Goal: Complete application form

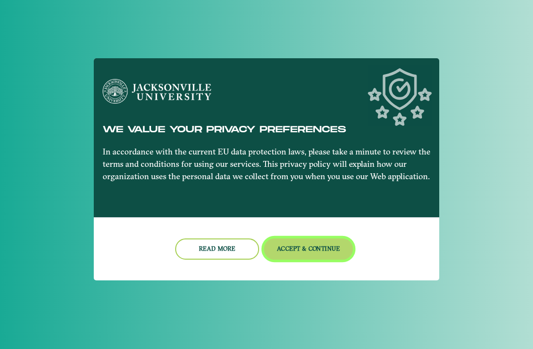
click at [312, 248] on button "Accept & Continue" at bounding box center [308, 248] width 89 height 21
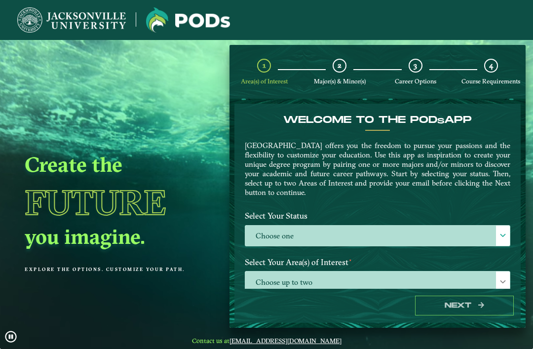
click at [483, 246] on label "Choose one" at bounding box center [377, 235] width 264 height 21
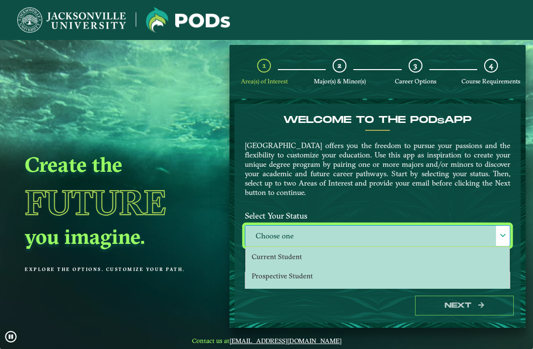
scroll to position [6, 43]
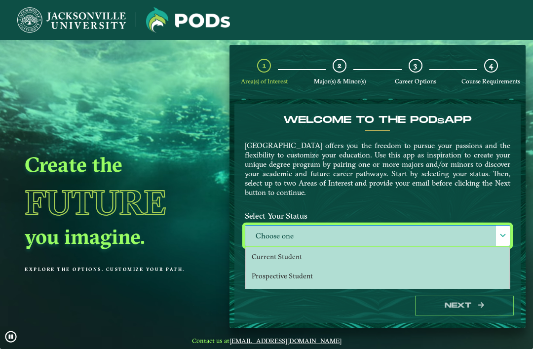
click at [361, 235] on label "Choose one" at bounding box center [377, 235] width 264 height 21
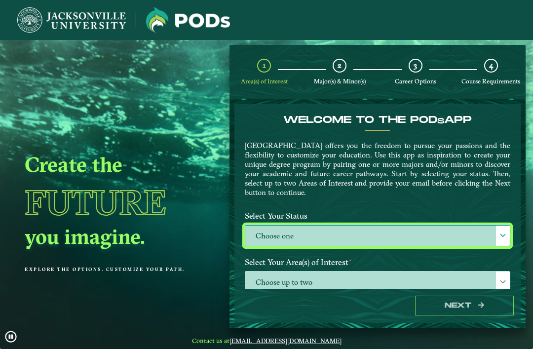
click at [338, 232] on label "Choose one" at bounding box center [377, 235] width 264 height 21
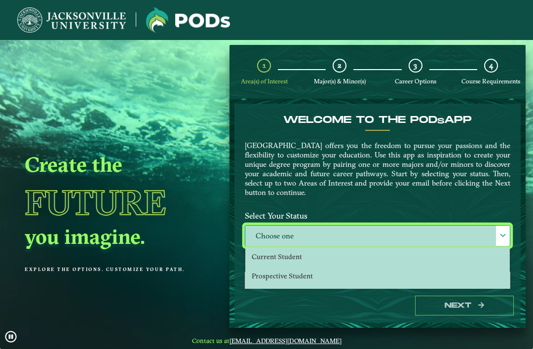
click at [325, 274] on li "Prospective Student" at bounding box center [377, 275] width 263 height 19
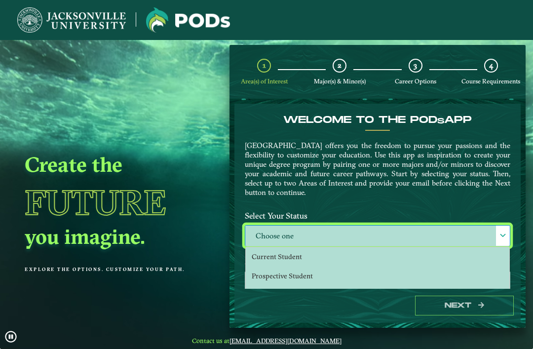
select select "[object Object]"
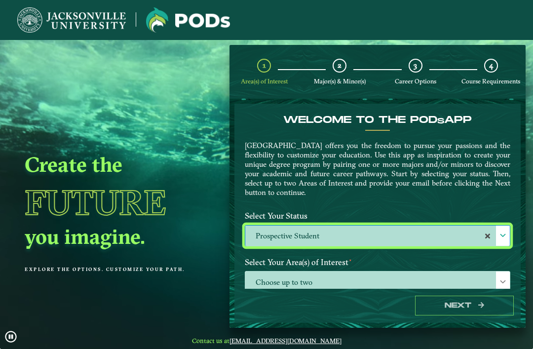
click at [373, 284] on span "Choose up to two" at bounding box center [377, 281] width 264 height 21
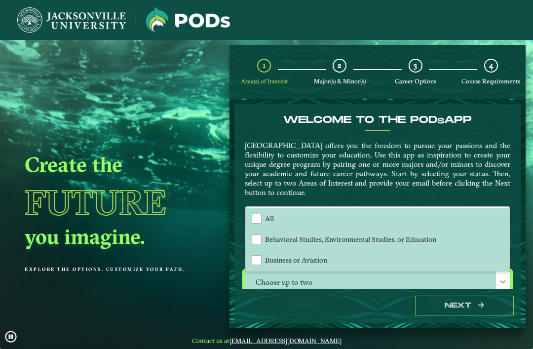
scroll to position [0, 0]
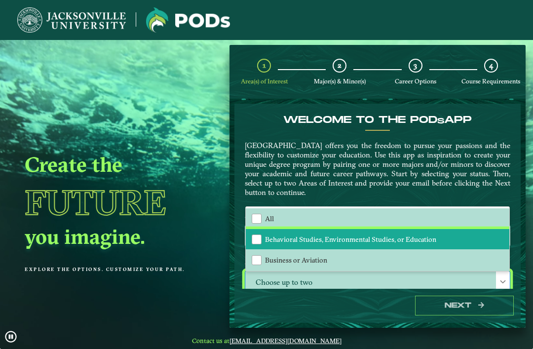
click at [431, 241] on span "Behavioral Studies, Environmental Studies, or Education" at bounding box center [350, 239] width 171 height 9
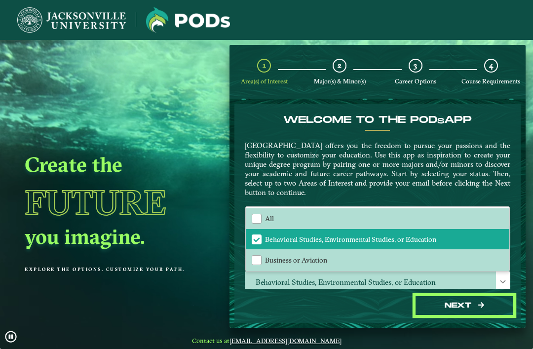
click at [459, 316] on button "Next" at bounding box center [464, 306] width 99 height 20
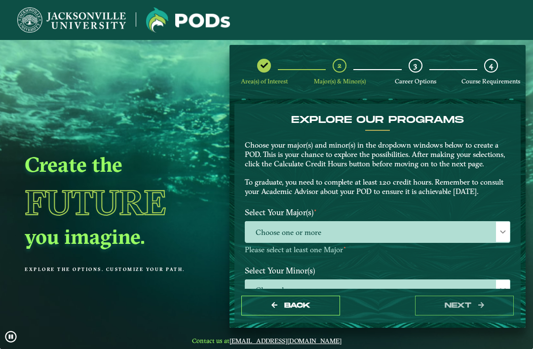
click at [427, 237] on span "Choose one or more" at bounding box center [377, 232] width 264 height 21
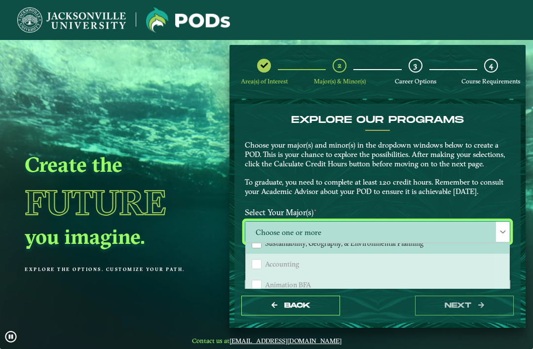
scroll to position [134, 0]
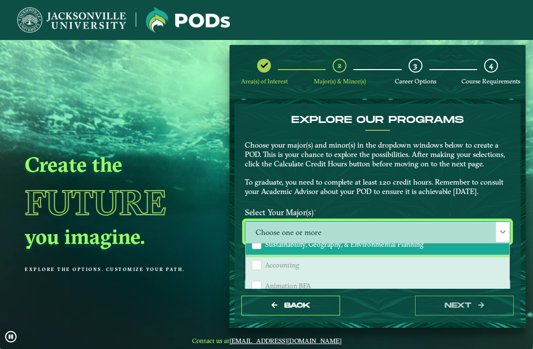
click at [391, 248] on li "Sustainability, Geography, & Environmental Planning" at bounding box center [377, 244] width 263 height 21
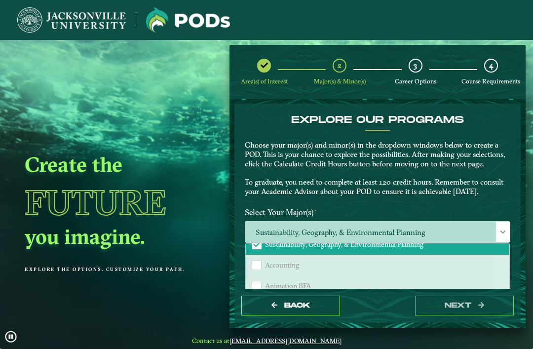
click at [494, 230] on span "Sustainability, Geography, & Environmental Planning" at bounding box center [377, 232] width 264 height 21
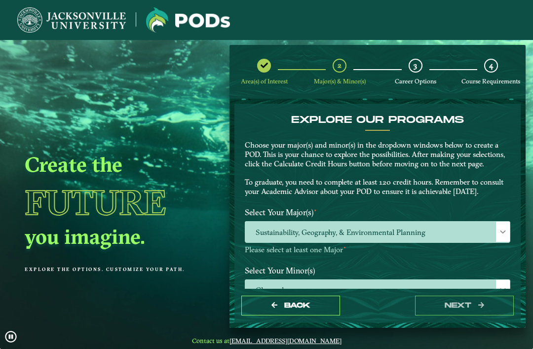
click at [365, 291] on span "Choose here" at bounding box center [377, 290] width 264 height 21
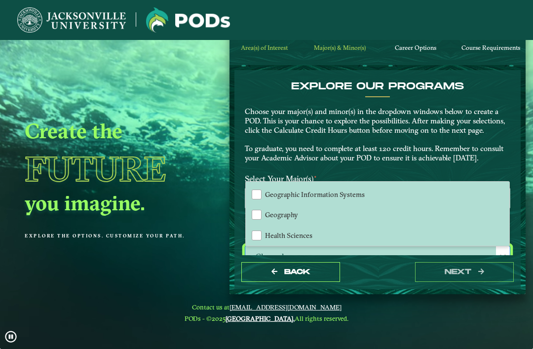
scroll to position [514, 0]
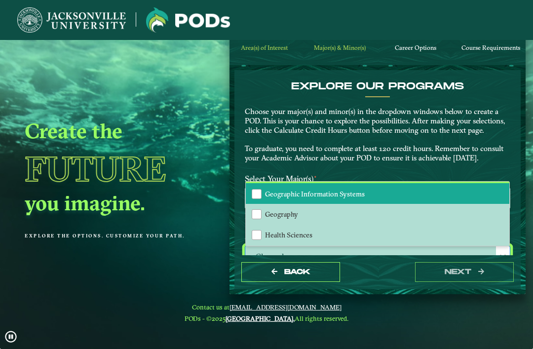
click at [293, 185] on li "Geographic Information Systems" at bounding box center [377, 193] width 263 height 21
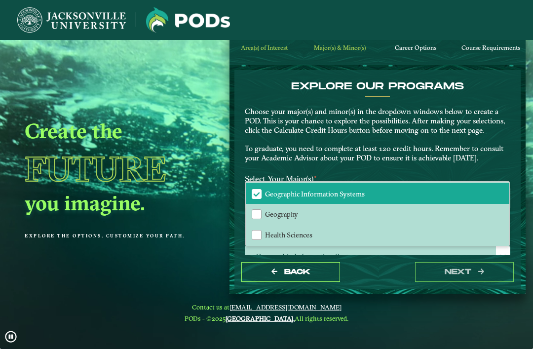
click at [496, 140] on p "Choose your major(s) and minor(s) in the dropdown windows below to create a POD…" at bounding box center [377, 135] width 265 height 56
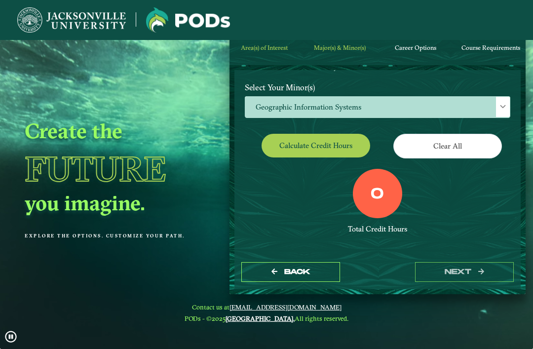
click at [349, 145] on button "Calculate credit hours" at bounding box center [315, 145] width 109 height 23
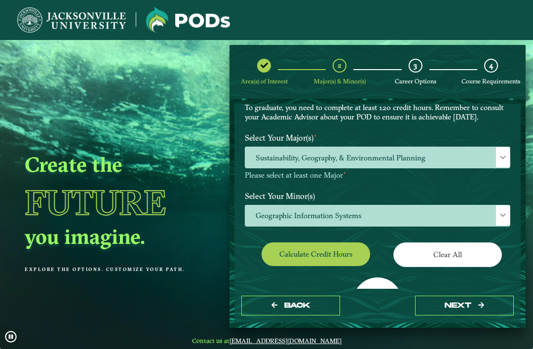
scroll to position [74, 0]
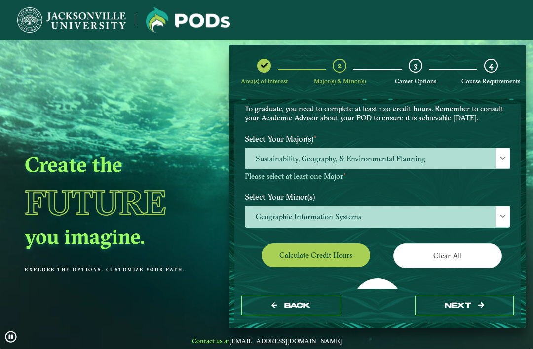
click at [505, 214] on span at bounding box center [502, 216] width 7 height 7
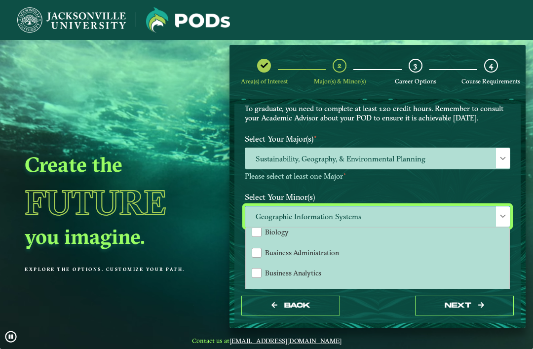
scroll to position [155, 0]
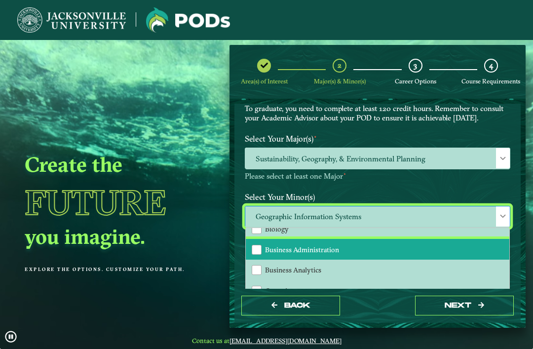
click at [258, 247] on div "Business Administration" at bounding box center [257, 250] width 10 height 10
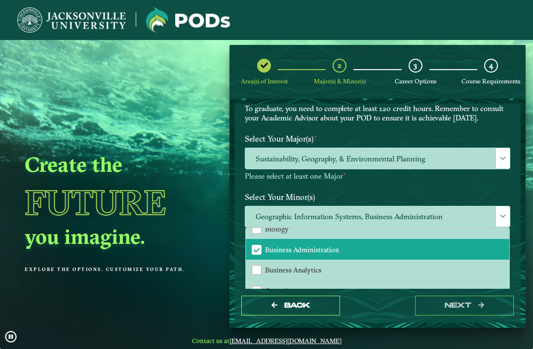
click at [502, 214] on span at bounding box center [502, 216] width 7 height 7
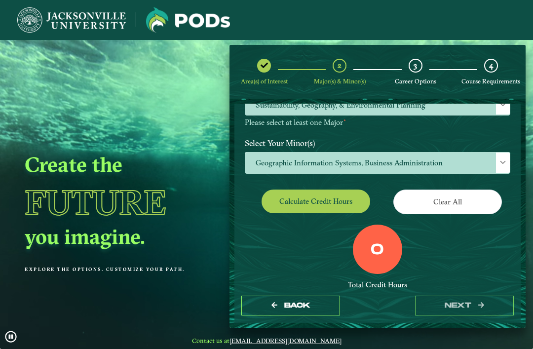
scroll to position [127, 0]
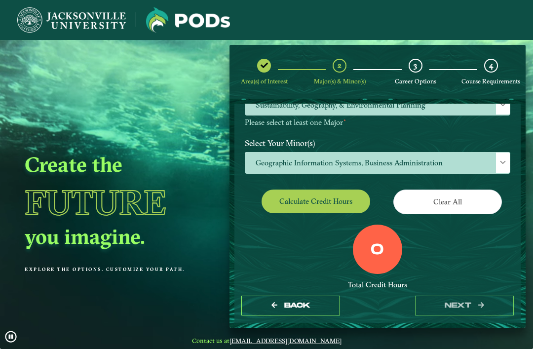
click at [334, 201] on button "Calculate credit hours" at bounding box center [315, 200] width 109 height 23
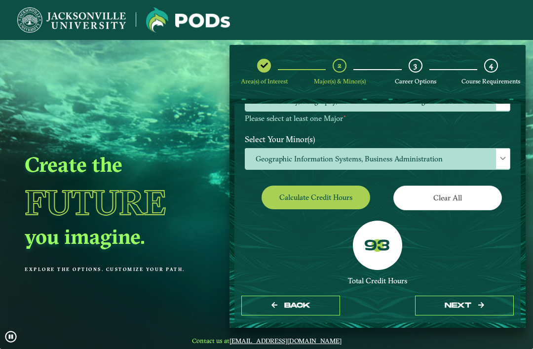
scroll to position [131, 0]
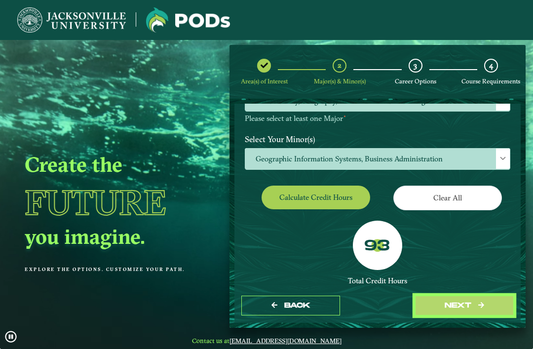
click at [478, 316] on button "next" at bounding box center [464, 306] width 99 height 20
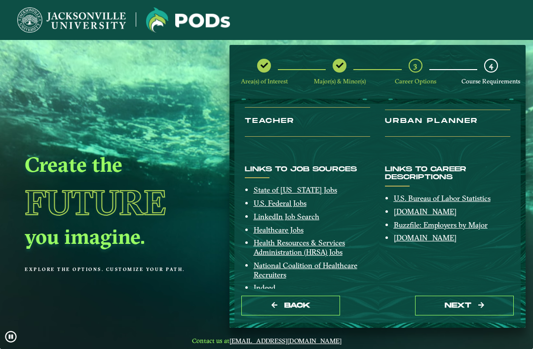
scroll to position [201, 0]
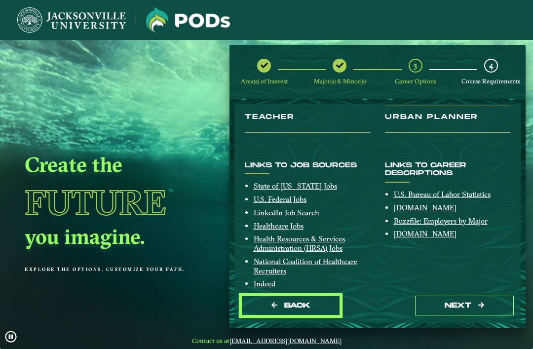
click at [310, 309] on span "Back" at bounding box center [297, 305] width 26 height 8
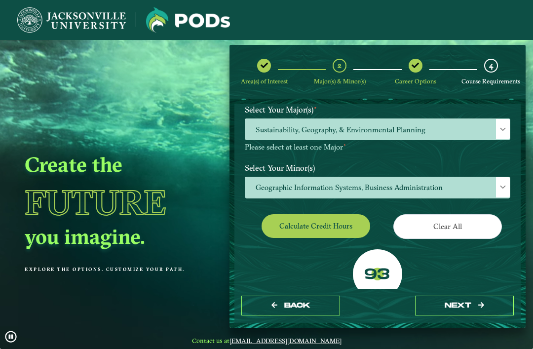
scroll to position [110, 0]
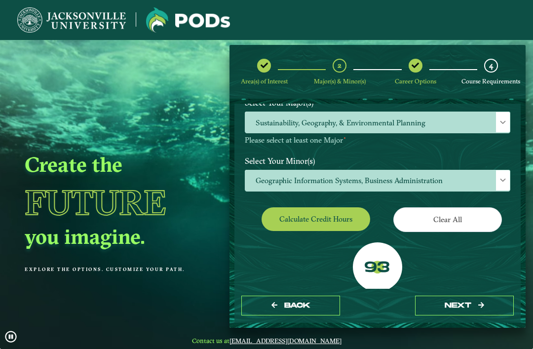
click at [425, 178] on span "Geographic Information Systems, Business Administration" at bounding box center [377, 180] width 264 height 21
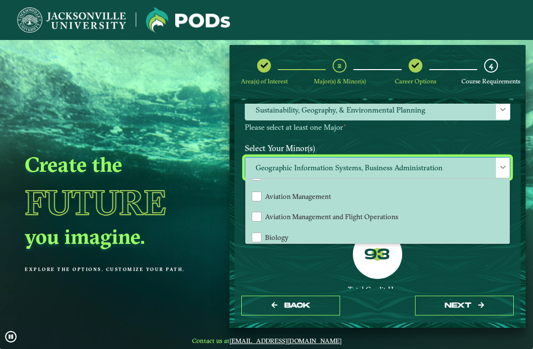
scroll to position [136, 0]
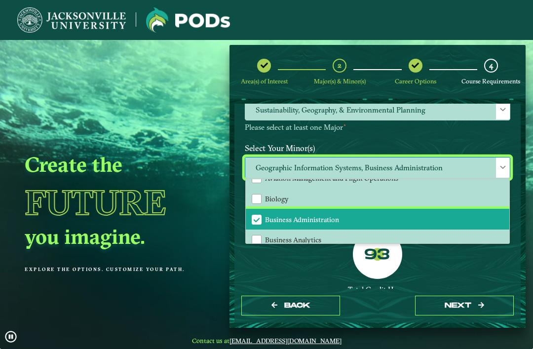
click at [396, 216] on li "Business Administration" at bounding box center [377, 219] width 263 height 21
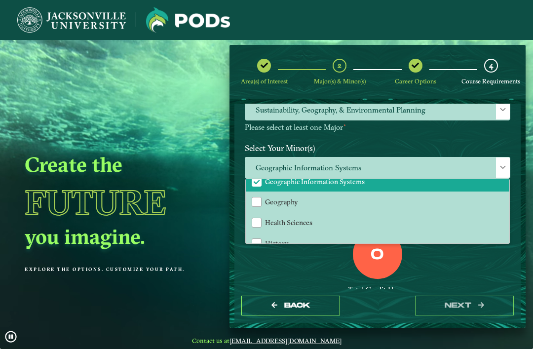
scroll to position [525, 0]
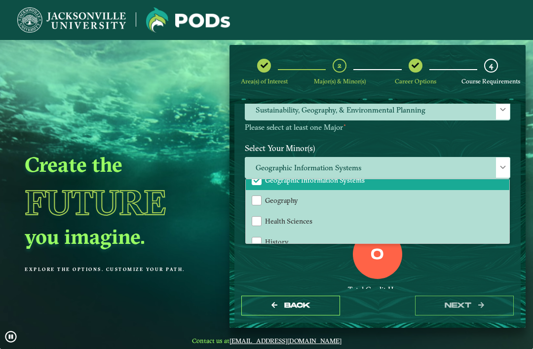
click at [410, 180] on li "Geographic Information Systems" at bounding box center [377, 179] width 263 height 21
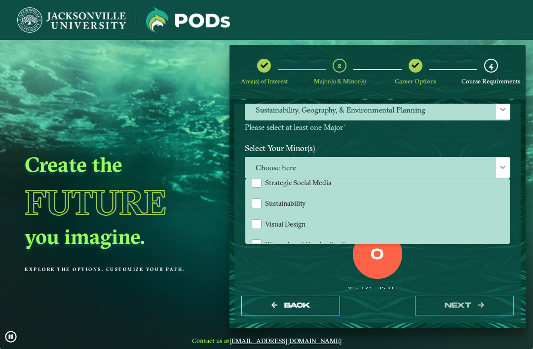
scroll to position [1045, 0]
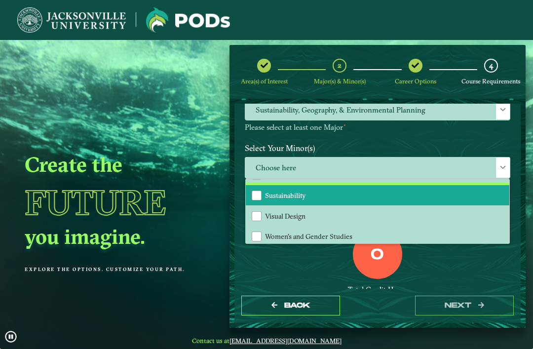
click at [355, 197] on li "Sustainability" at bounding box center [377, 195] width 263 height 21
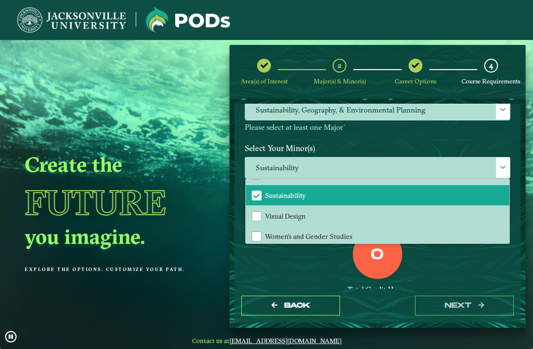
click at [485, 285] on div "Total Credit Hours" at bounding box center [377, 289] width 265 height 9
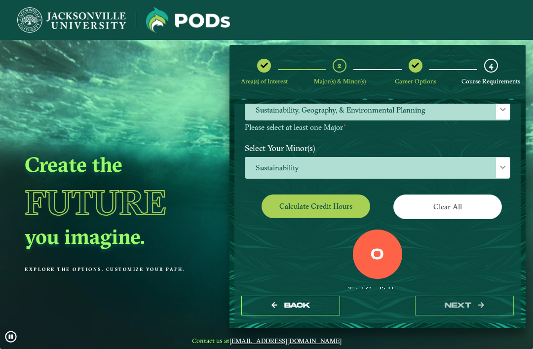
click at [342, 209] on button "Calculate credit hours" at bounding box center [315, 205] width 109 height 23
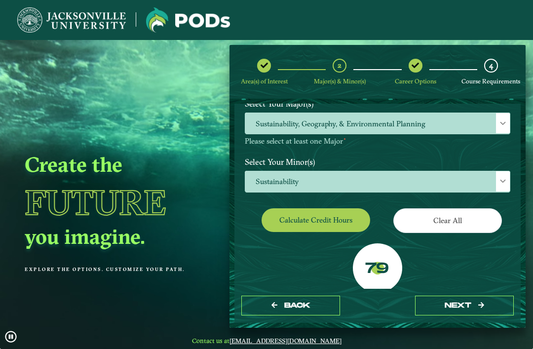
scroll to position [107, 0]
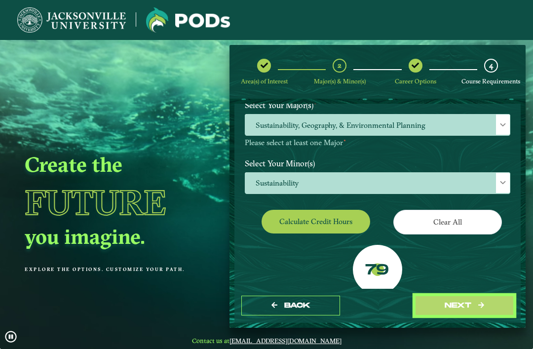
click at [480, 316] on button "next" at bounding box center [464, 306] width 99 height 20
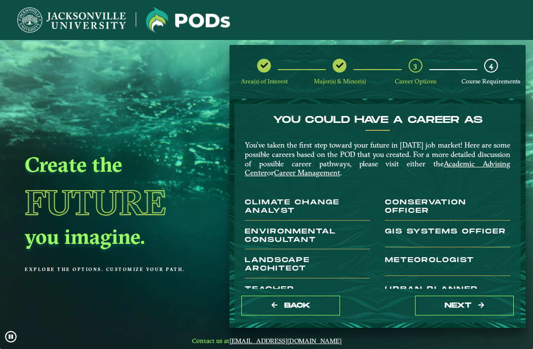
scroll to position [0, 0]
